Goal: Transaction & Acquisition: Purchase product/service

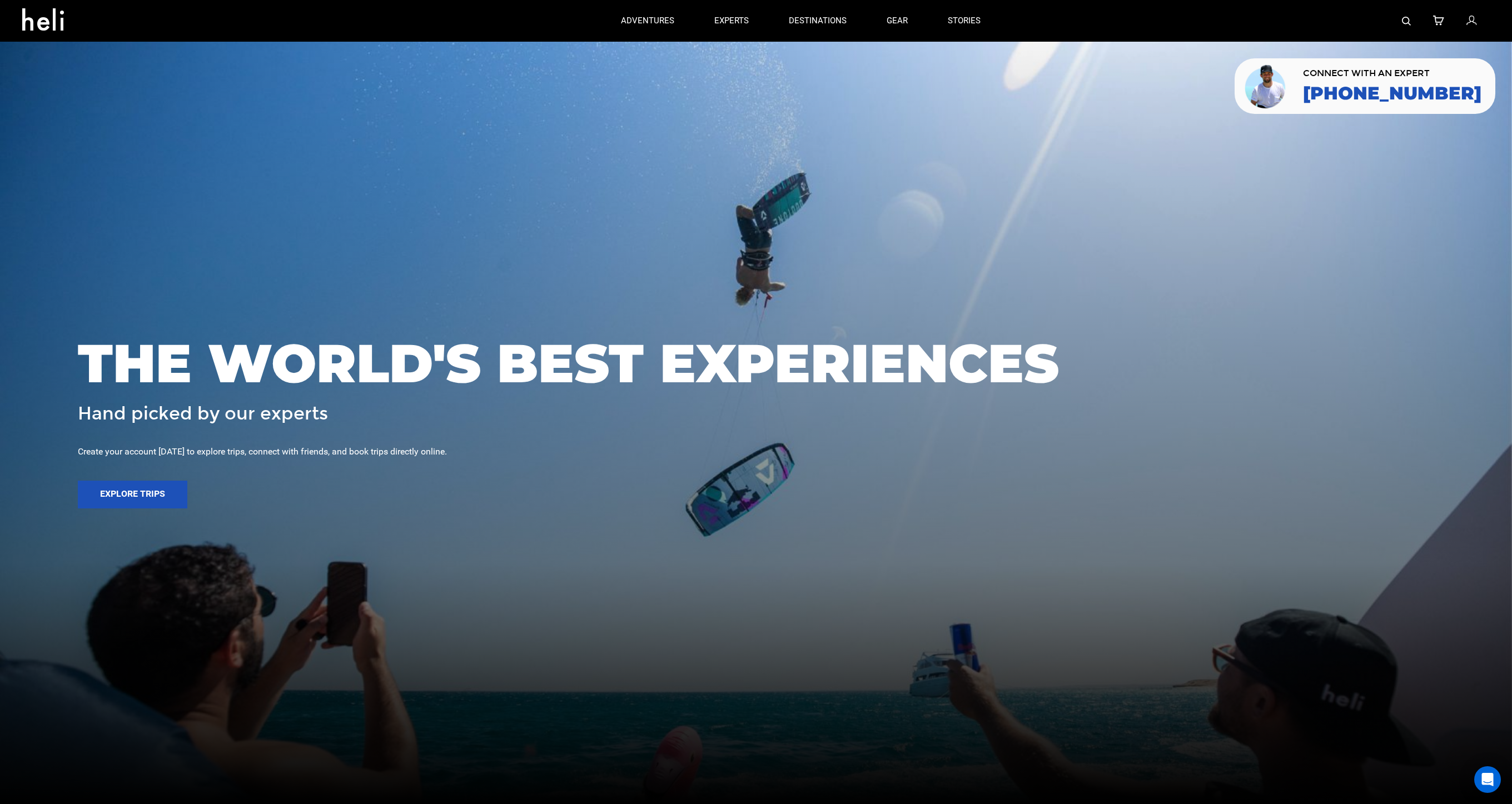
scroll to position [15, 0]
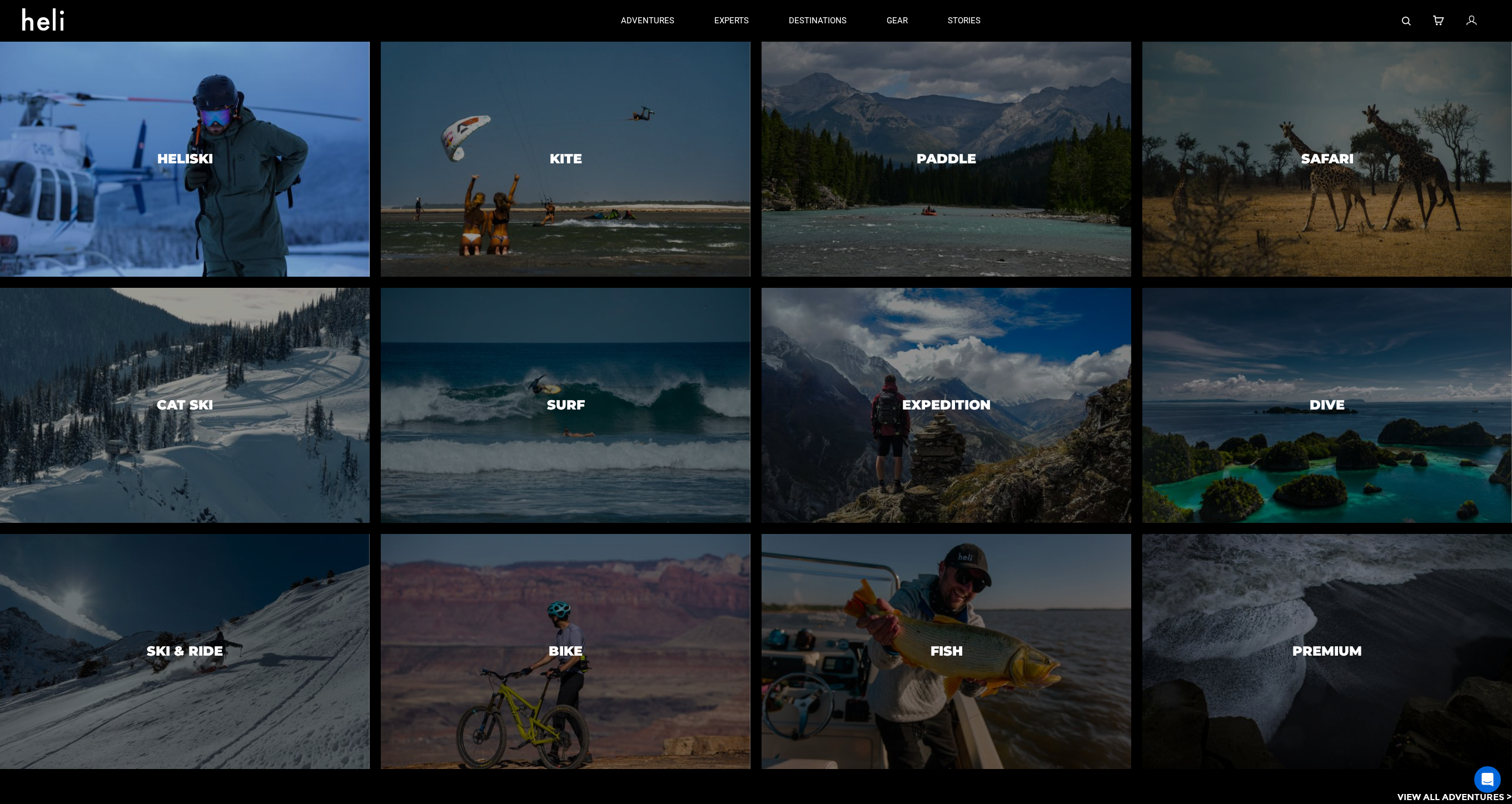
click at [138, 170] on div at bounding box center [185, 159] width 377 height 240
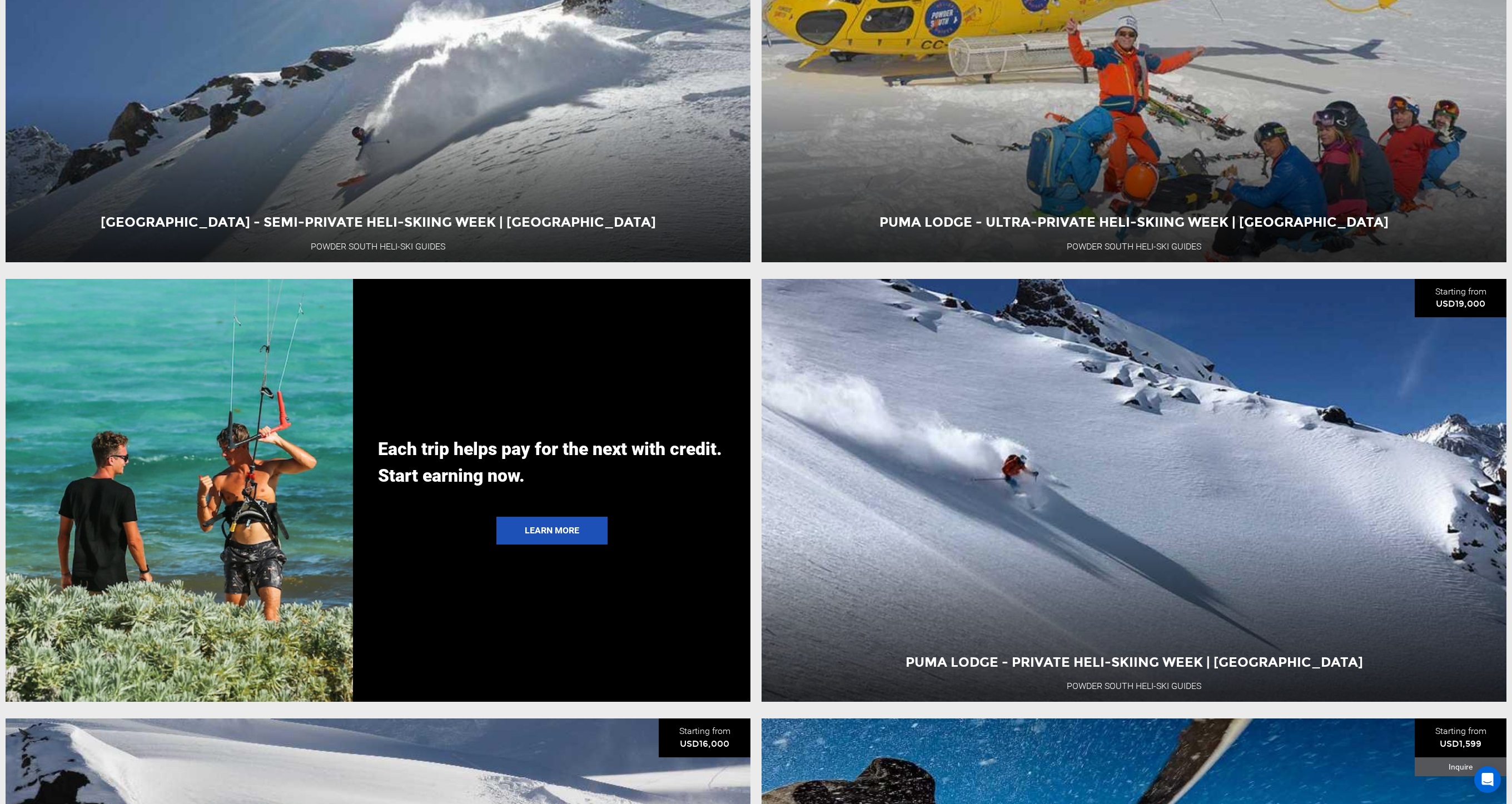
scroll to position [3601, 0]
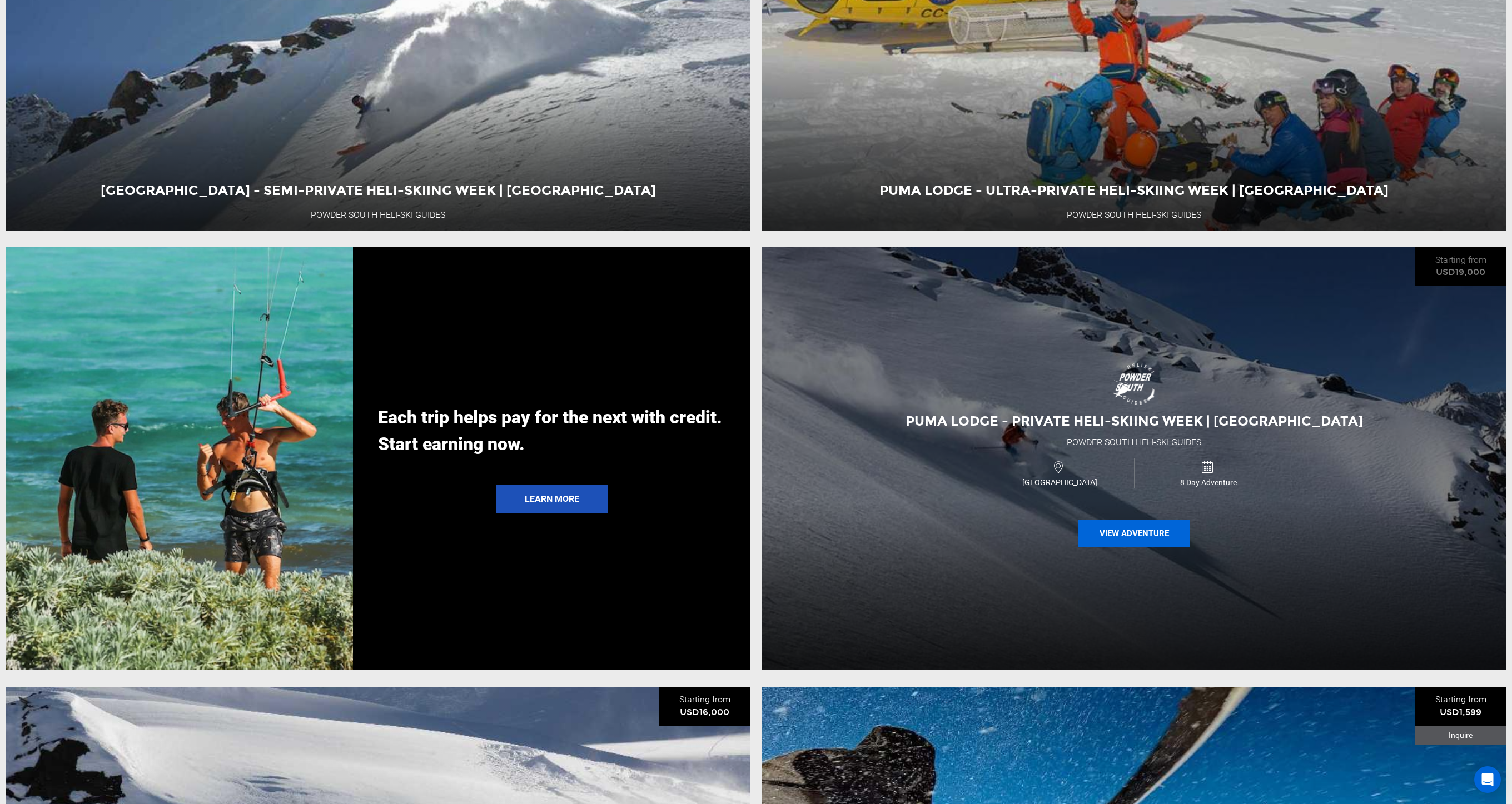
click at [1119, 533] on button "View Adventure" at bounding box center [1134, 533] width 111 height 28
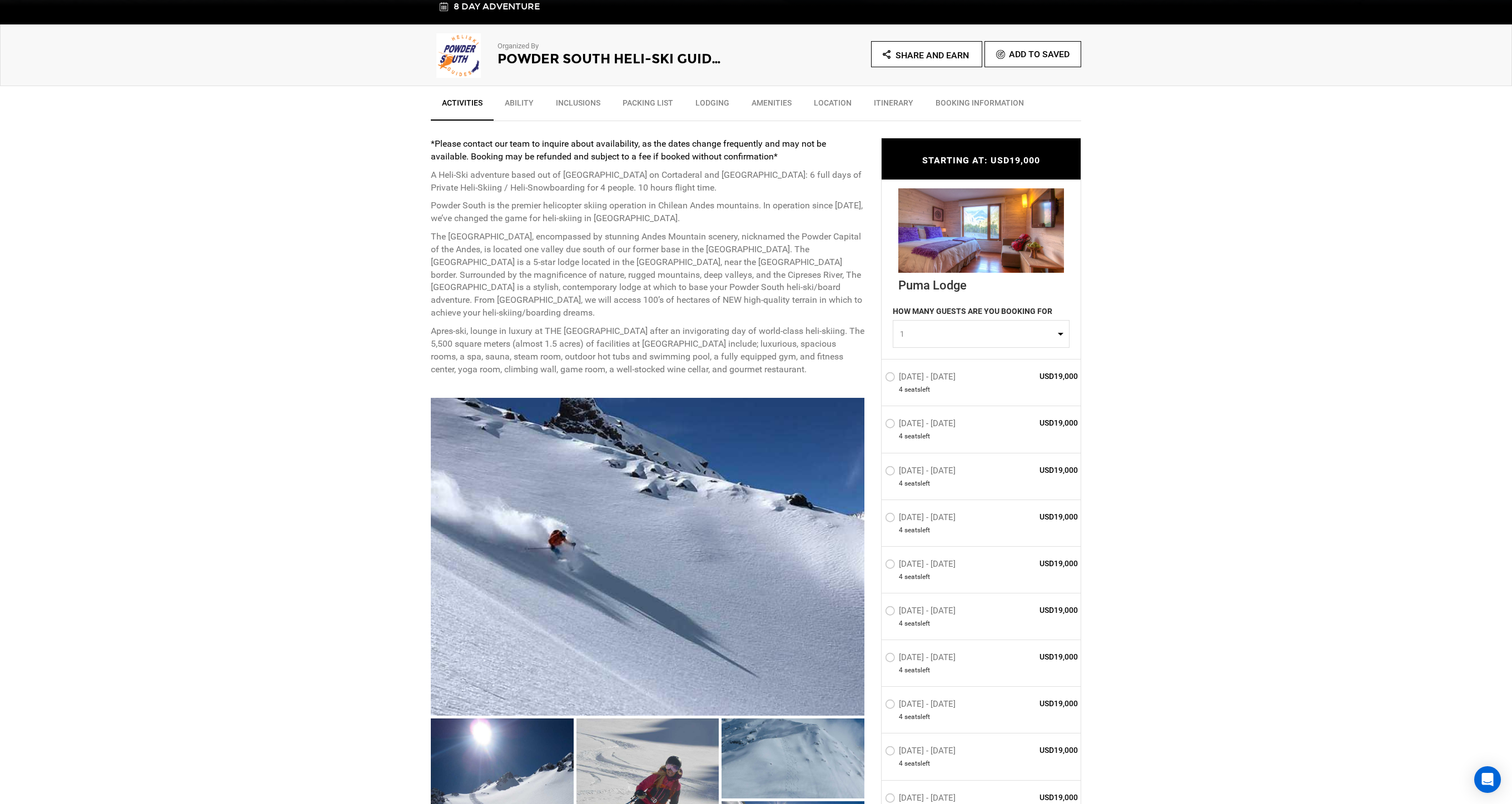
scroll to position [350, 0]
click at [930, 376] on label "[DATE] - [DATE]" at bounding box center [922, 379] width 74 height 13
click at [877, 376] on input "[DATE] - [DATE]" at bounding box center [877, 381] width 0 height 24
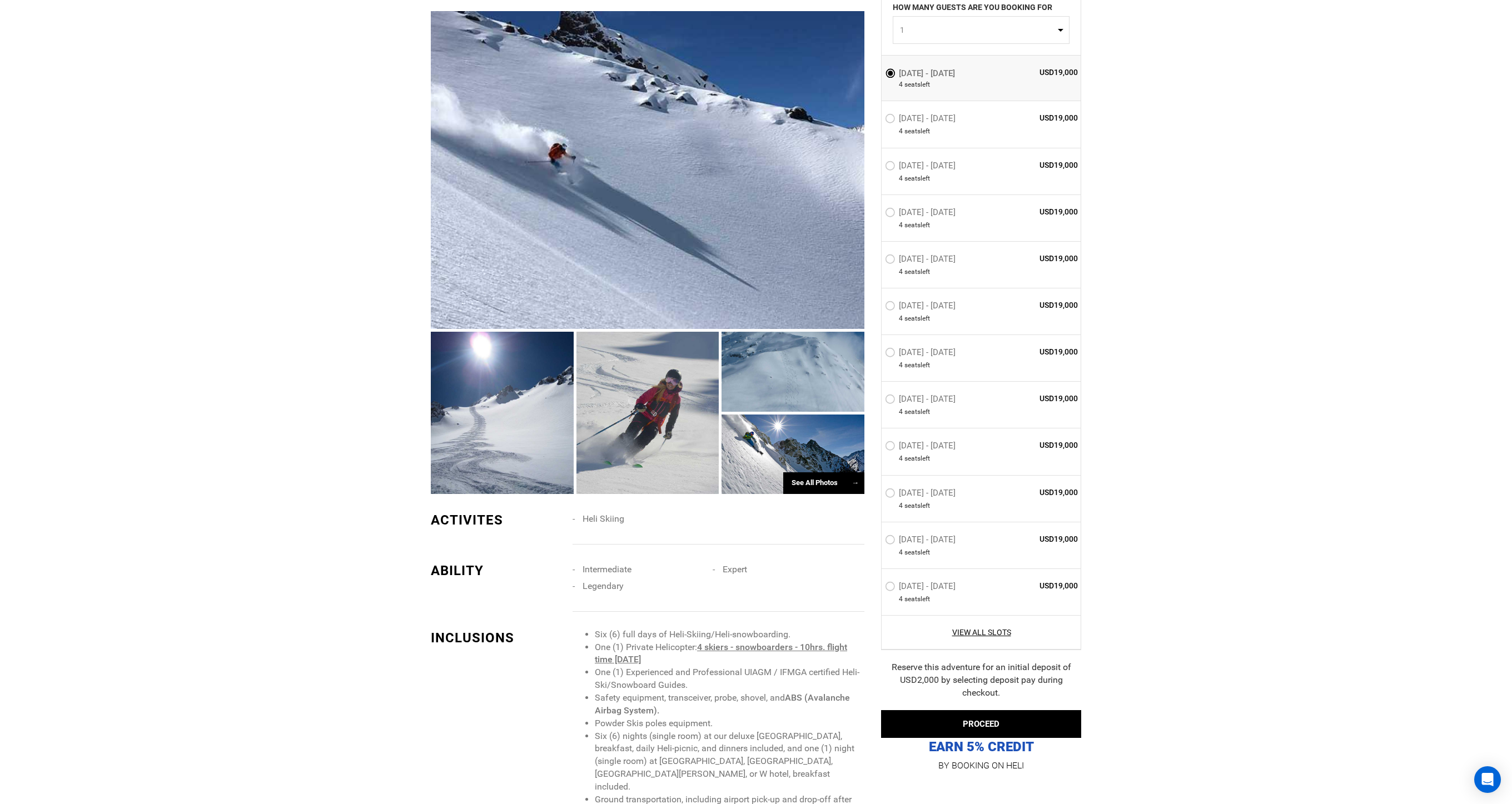
scroll to position [769, 0]
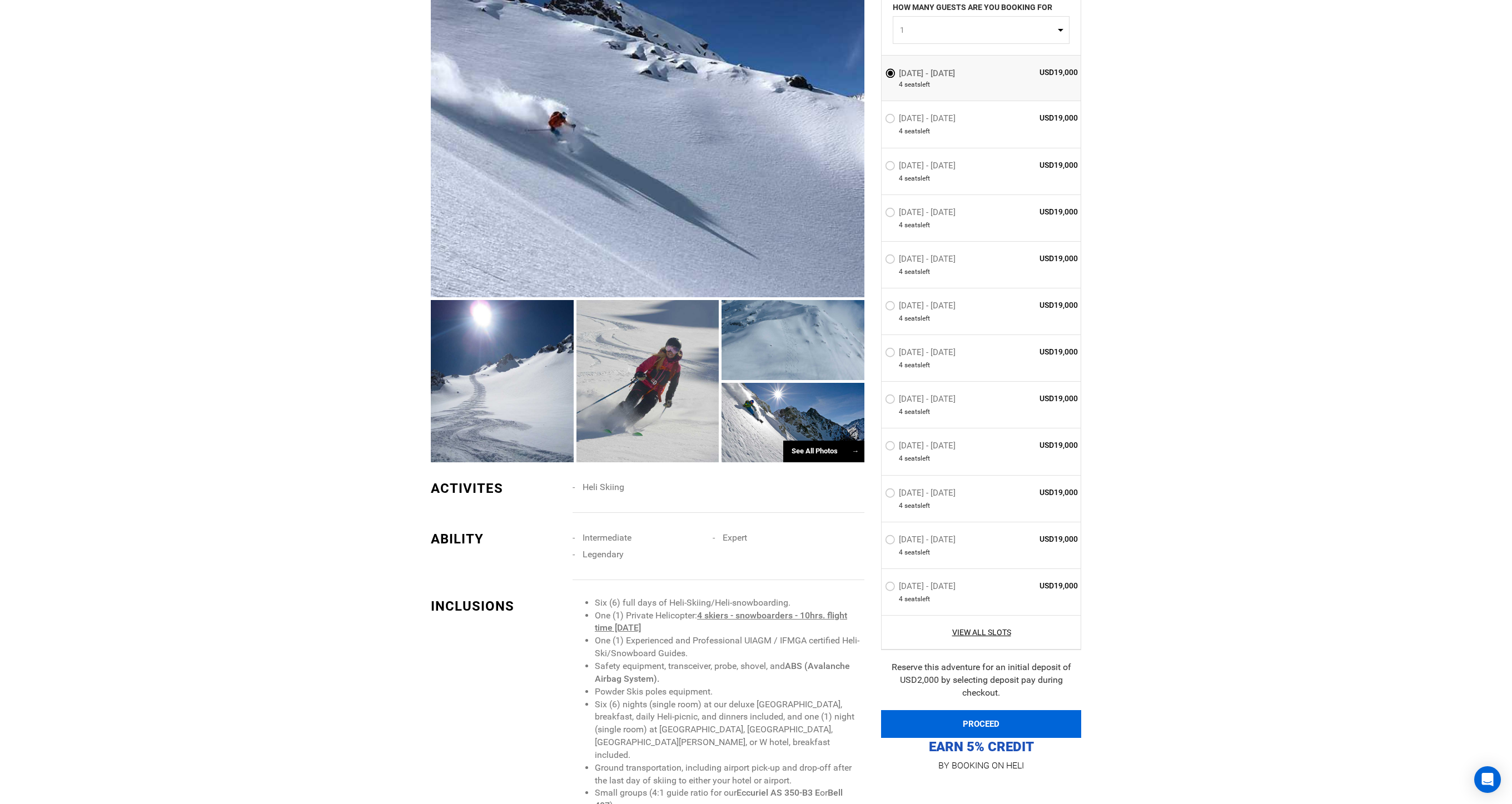
click at [1012, 726] on button "PROCEED" at bounding box center [981, 724] width 200 height 28
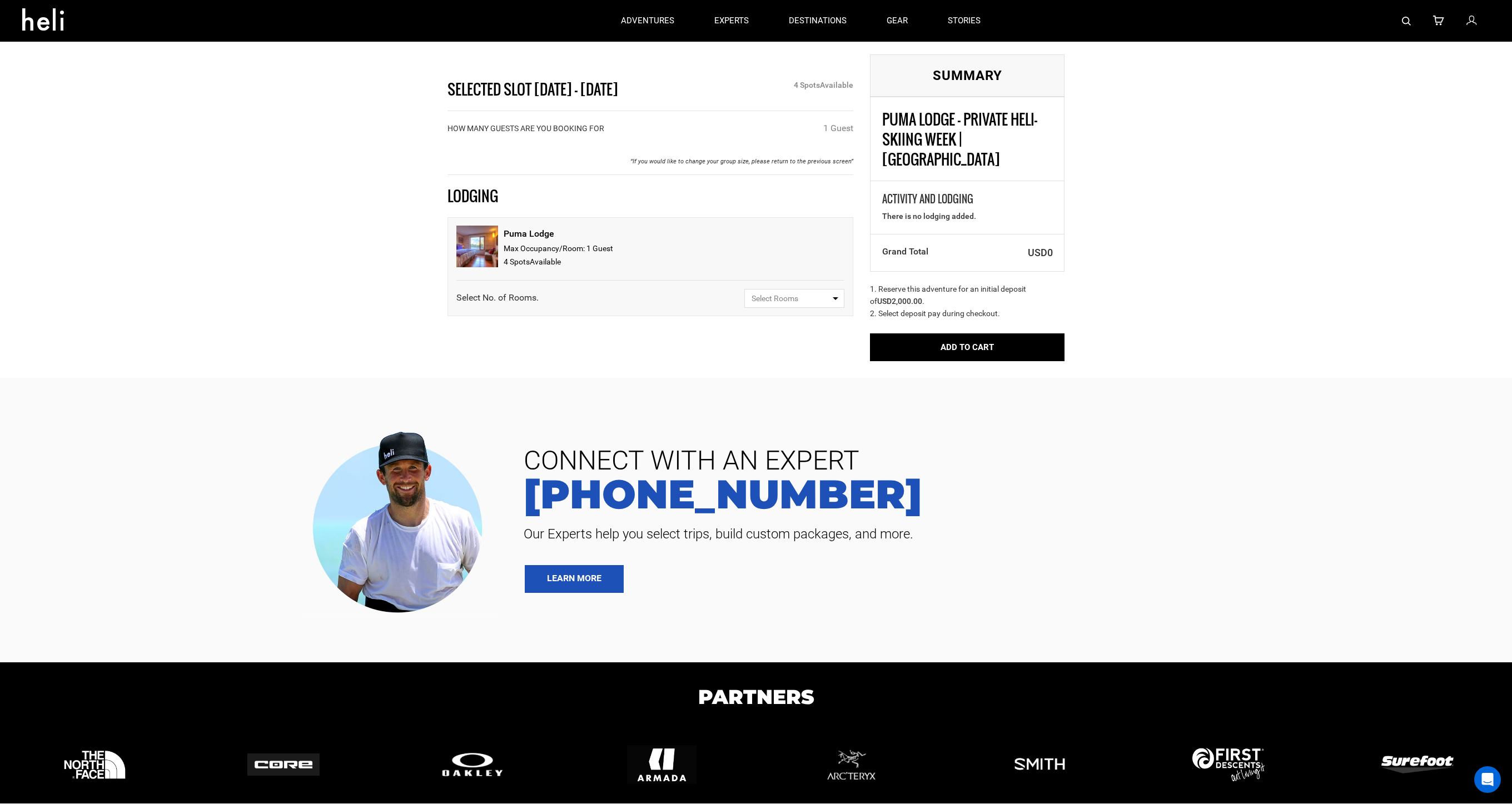
click at [809, 296] on span "Select Rooms" at bounding box center [790, 299] width 78 height 11
click at [793, 342] on link "1" at bounding box center [793, 341] width 99 height 20
select select "1"
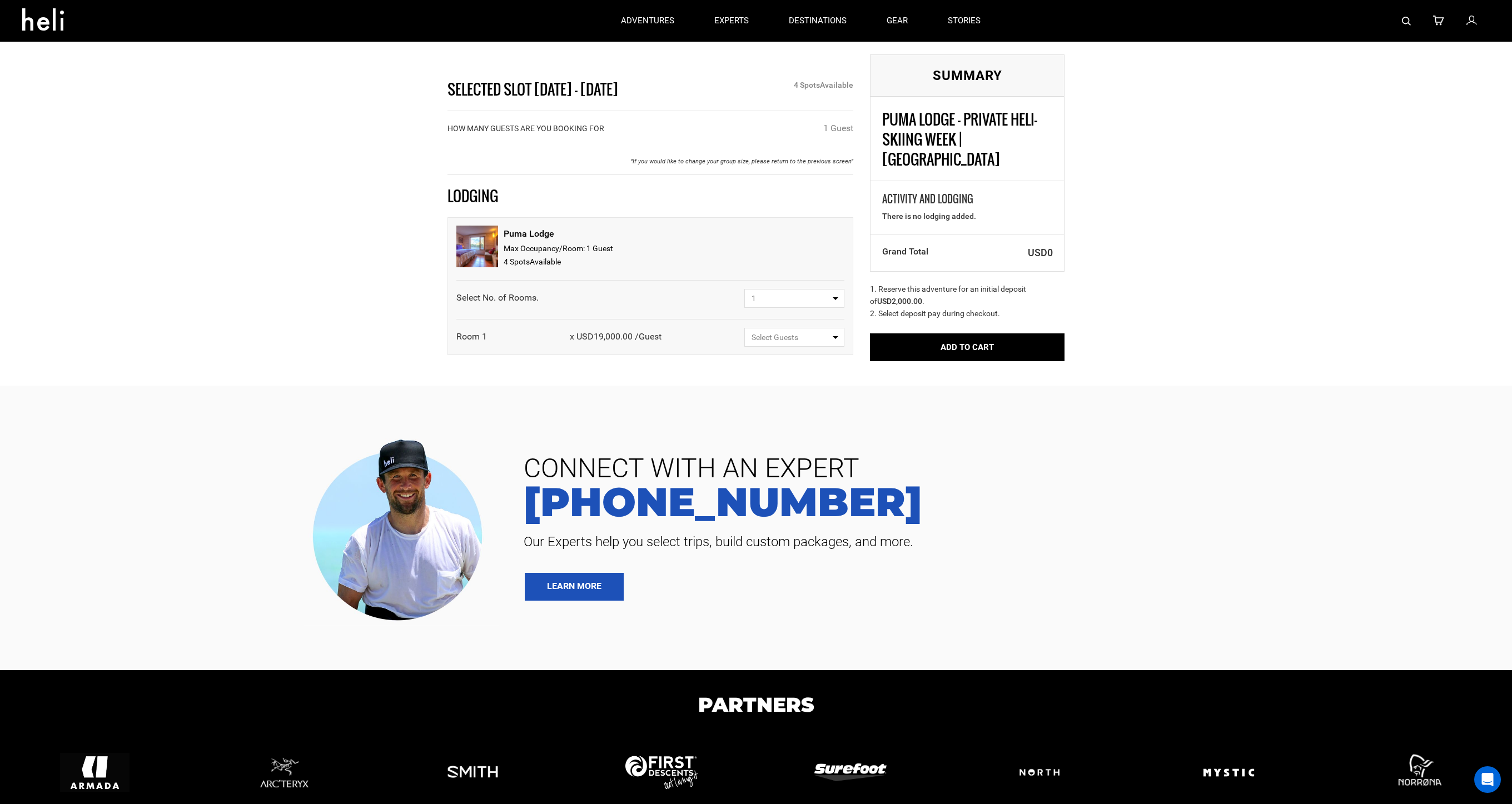
click at [812, 338] on span "Select Guests" at bounding box center [790, 338] width 78 height 11
click at [814, 378] on link "1 Guest" at bounding box center [793, 380] width 99 height 20
select select "1"
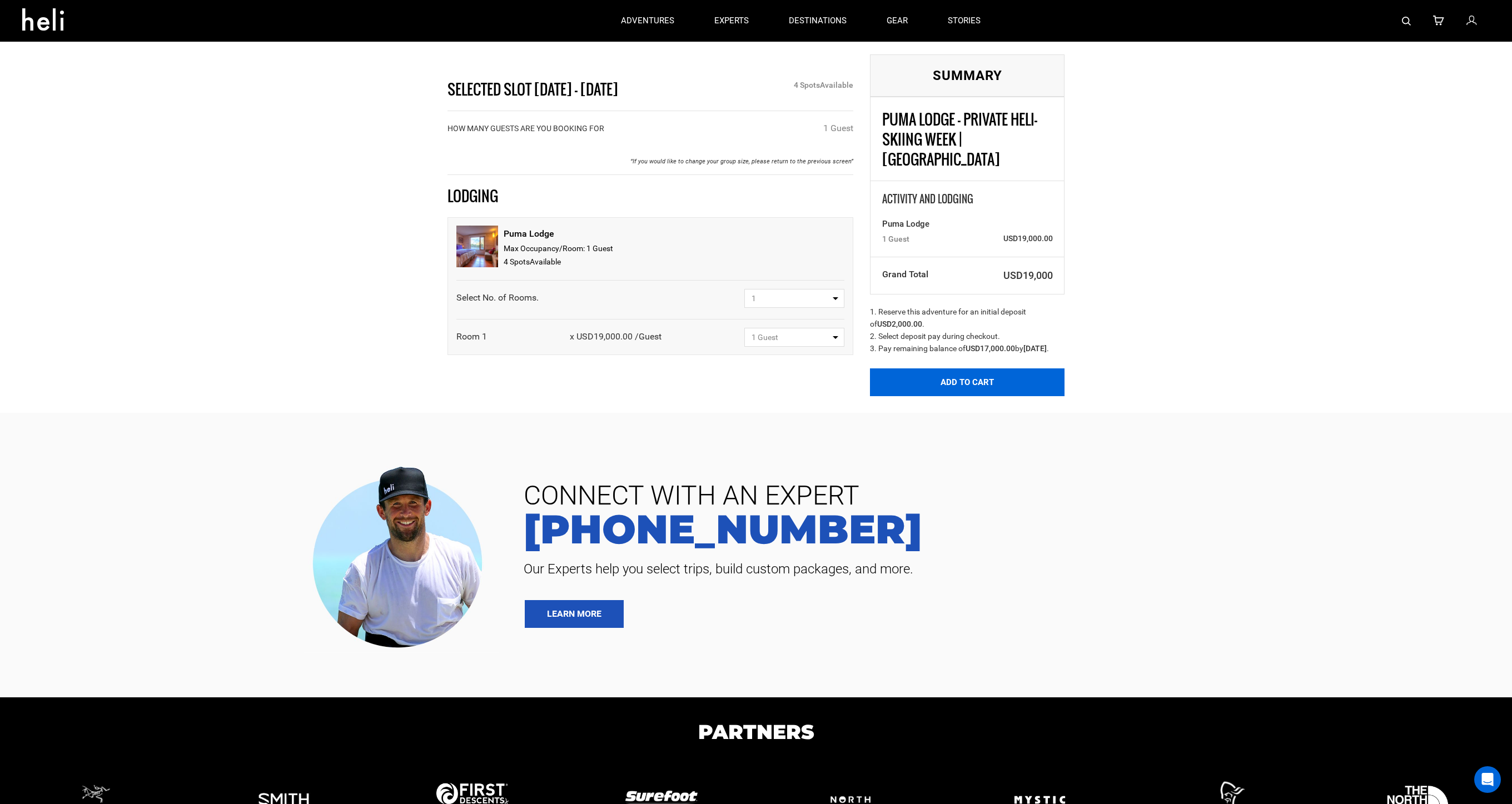
click at [987, 376] on button "Add to Cart" at bounding box center [967, 382] width 194 height 28
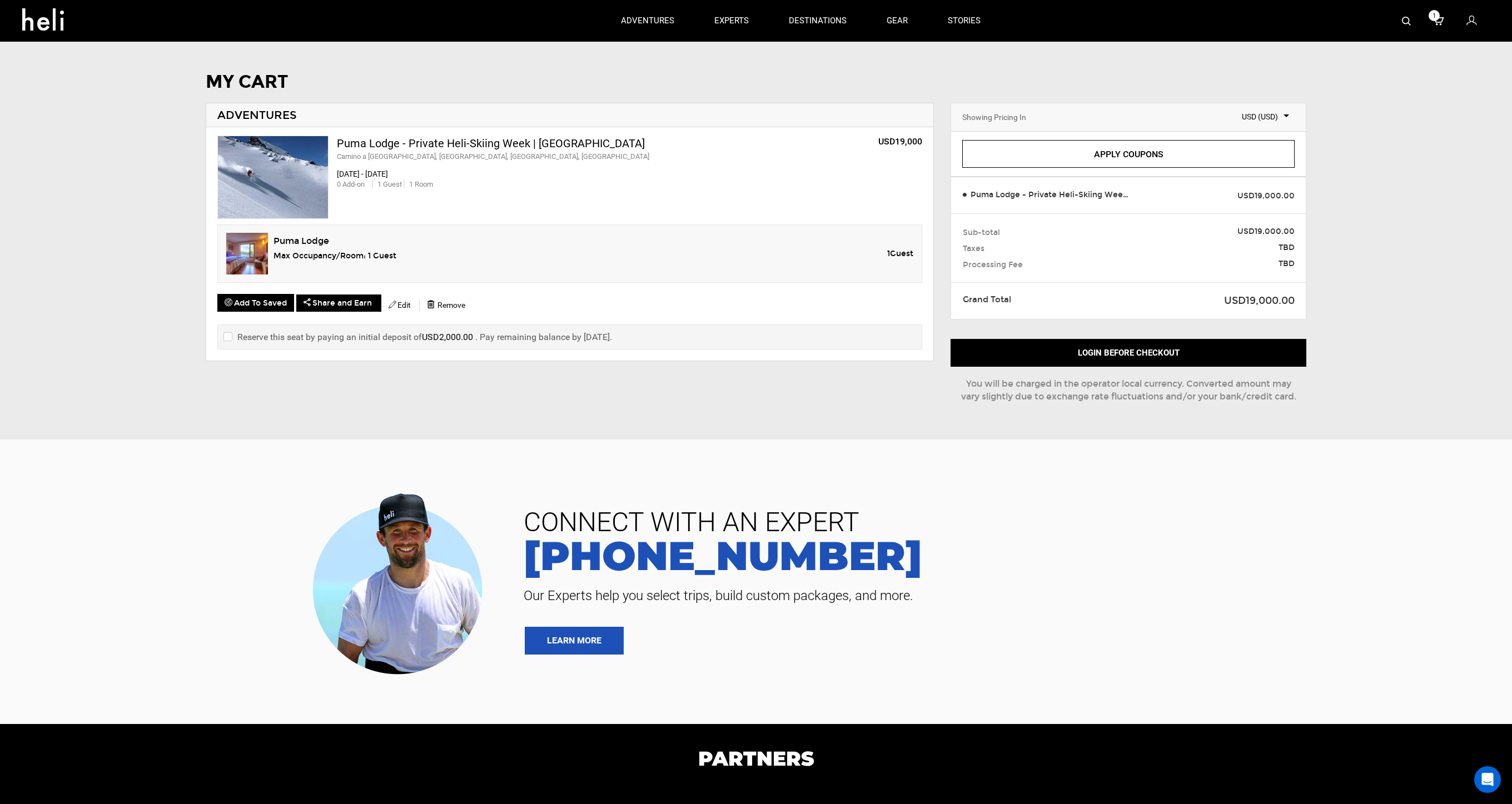
scroll to position [227, 0]
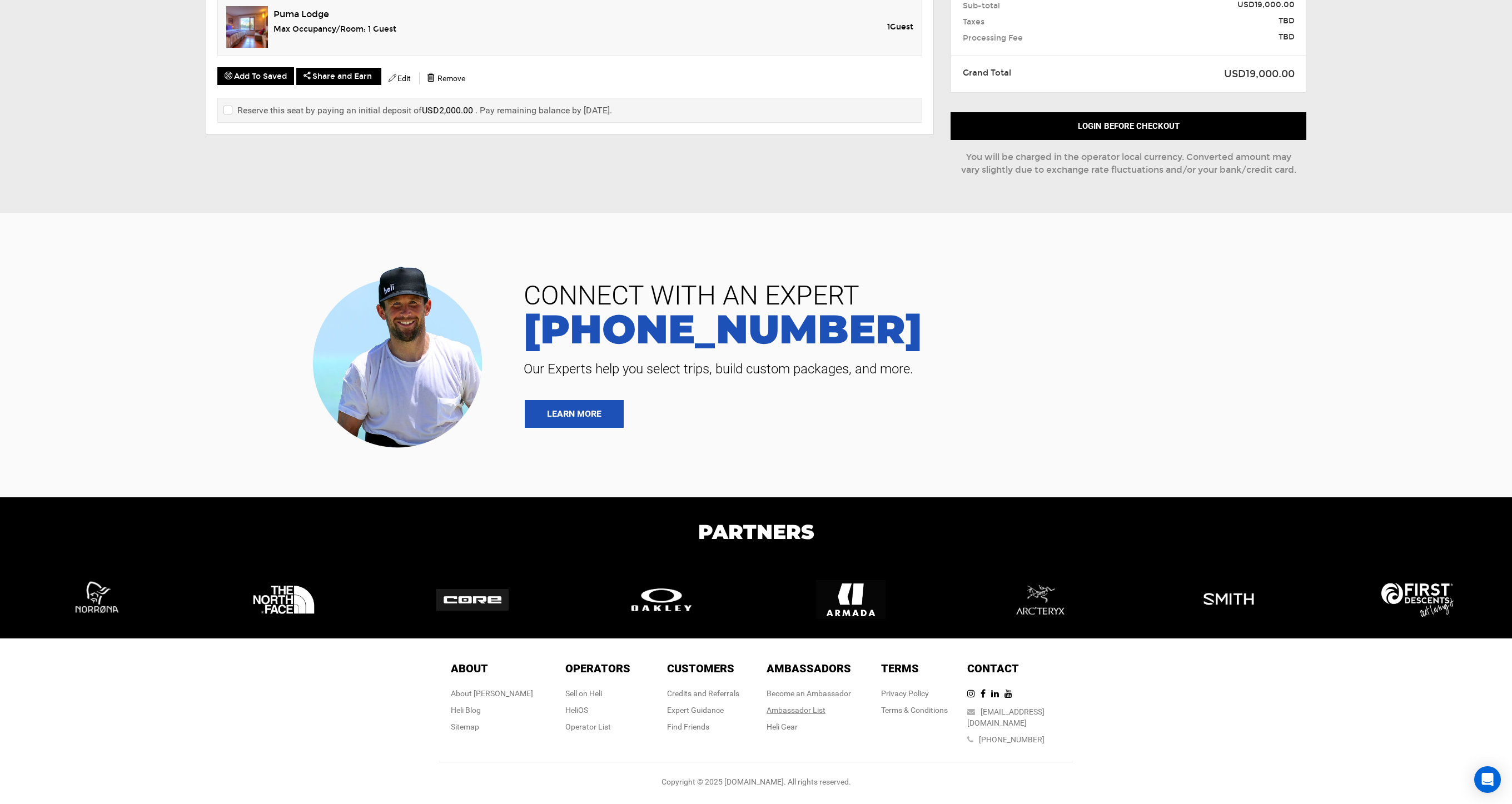
click at [806, 716] on div "Ambassador List" at bounding box center [809, 710] width 84 height 11
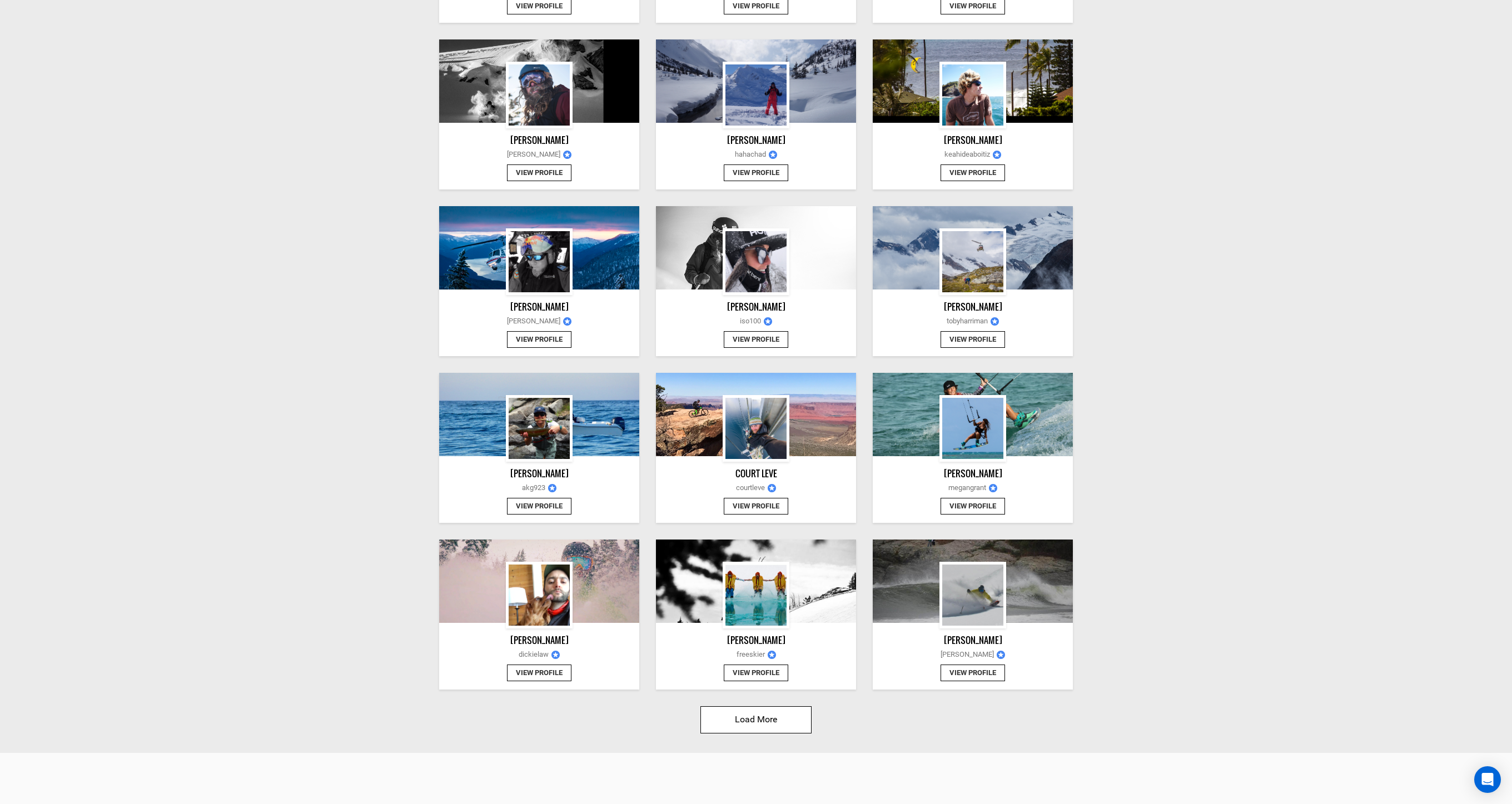
scroll to position [1351, 0]
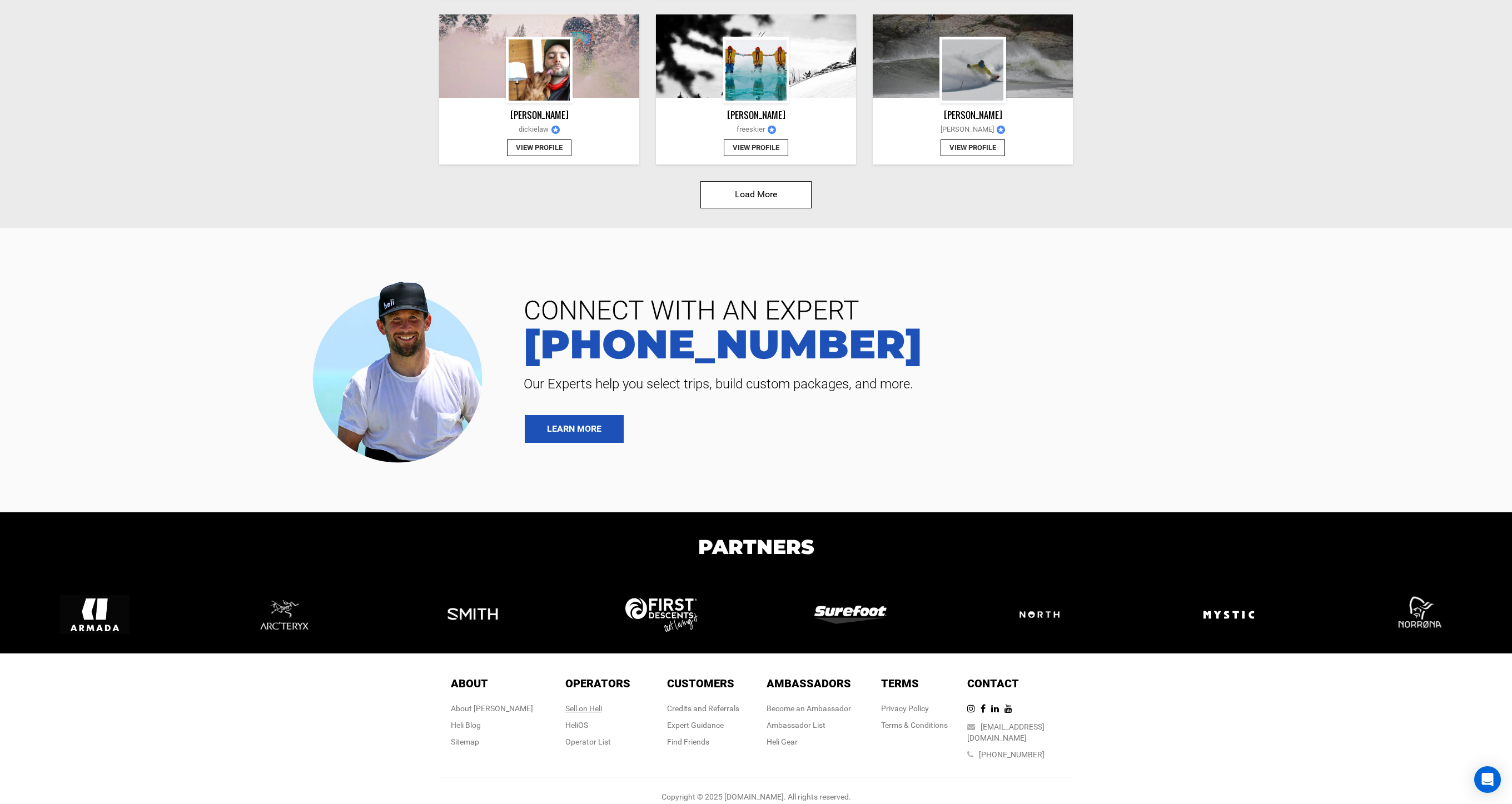
click at [590, 704] on div "Sell on Heli" at bounding box center [598, 709] width 65 height 11
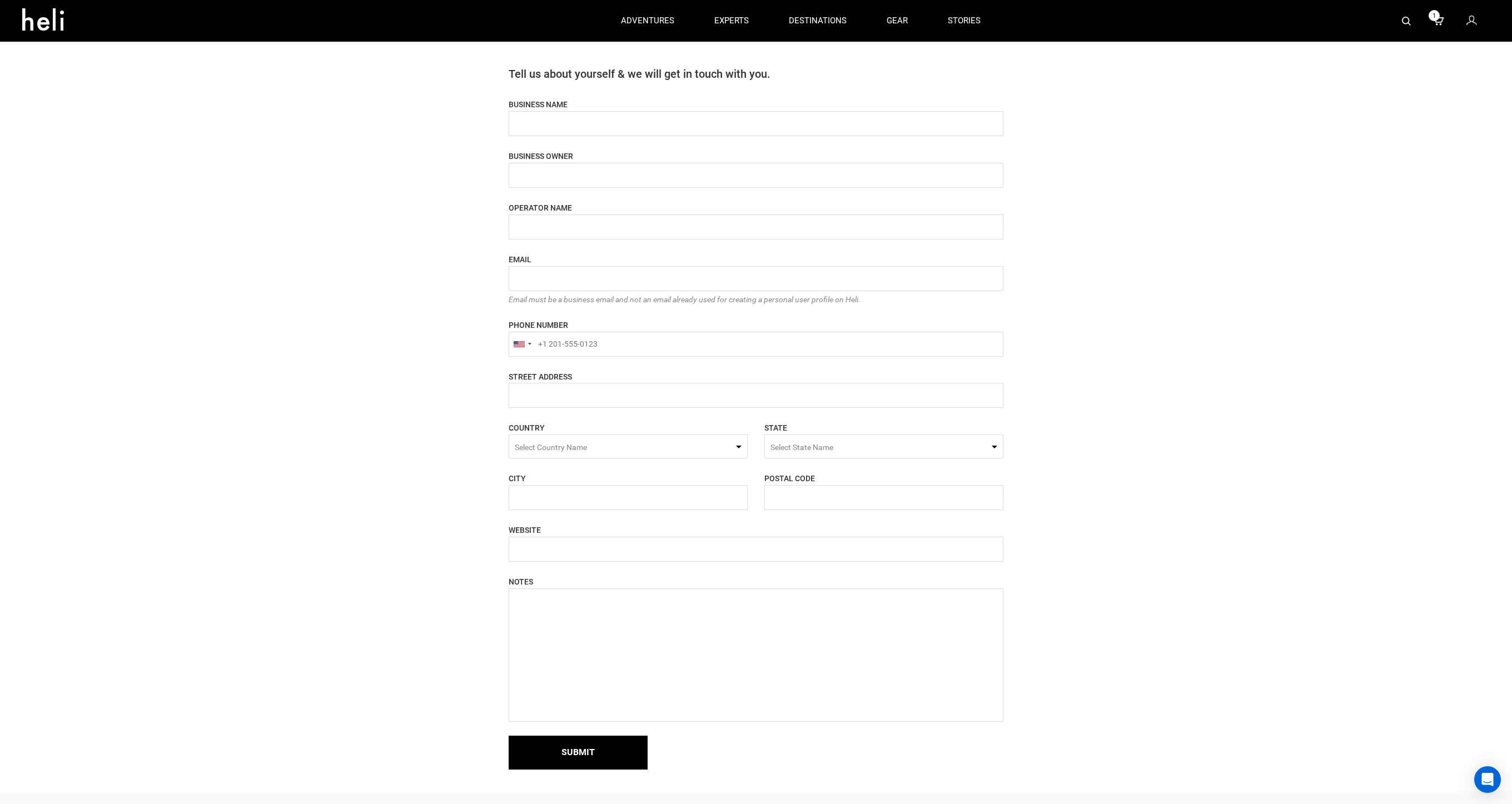
scroll to position [405, 0]
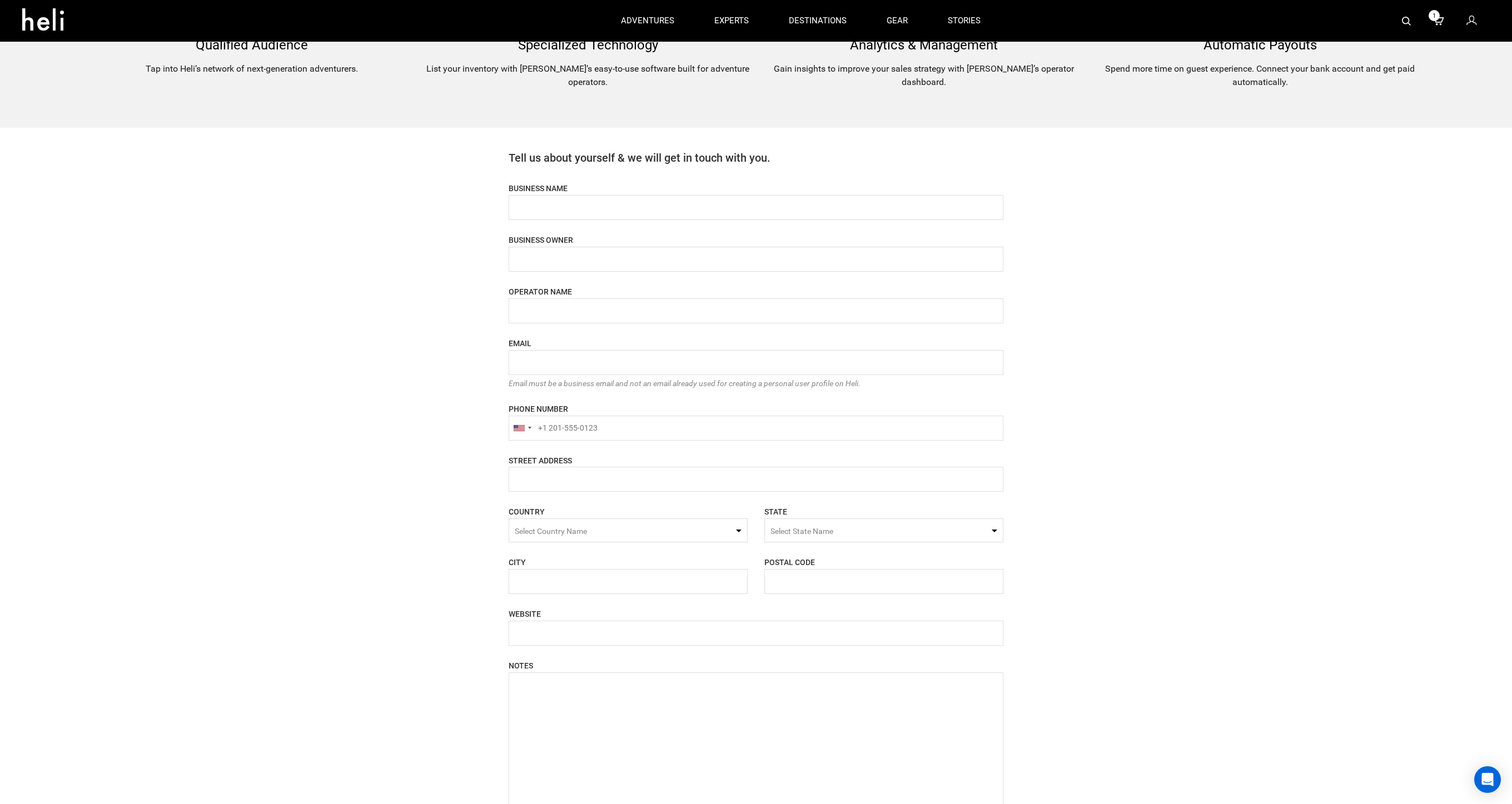
click at [886, 530] on span "Select State Name" at bounding box center [884, 530] width 239 height 24
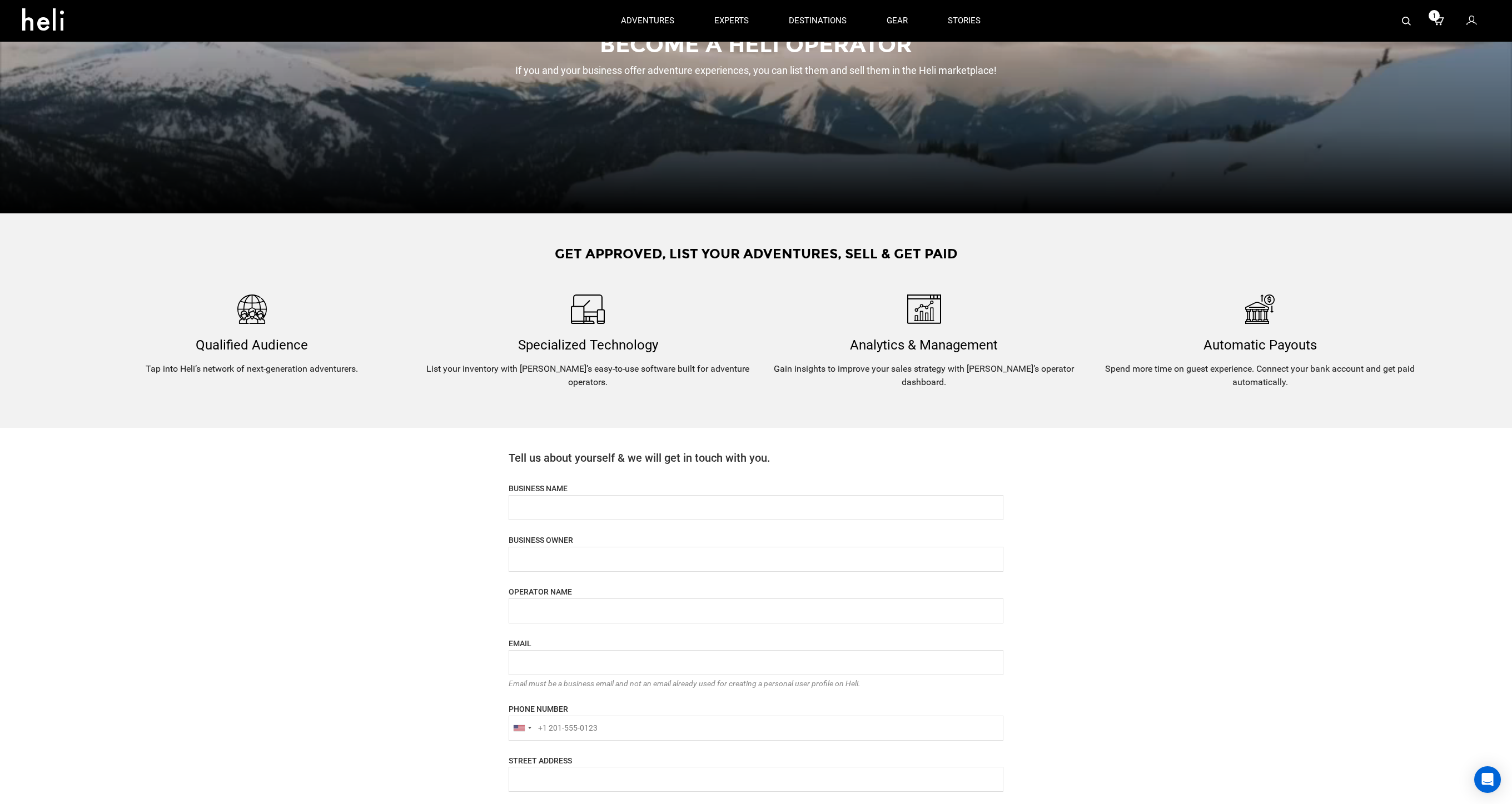
scroll to position [0, 0]
